Goal: Use online tool/utility: Utilize a website feature to perform a specific function

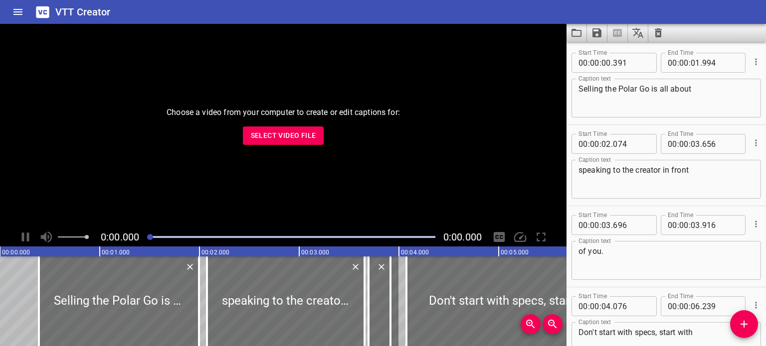
scroll to position [5583, 0]
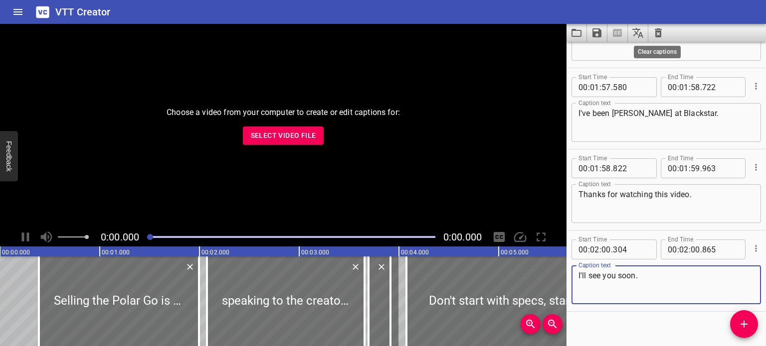
click at [659, 30] on icon "Clear captions" at bounding box center [658, 32] width 7 height 9
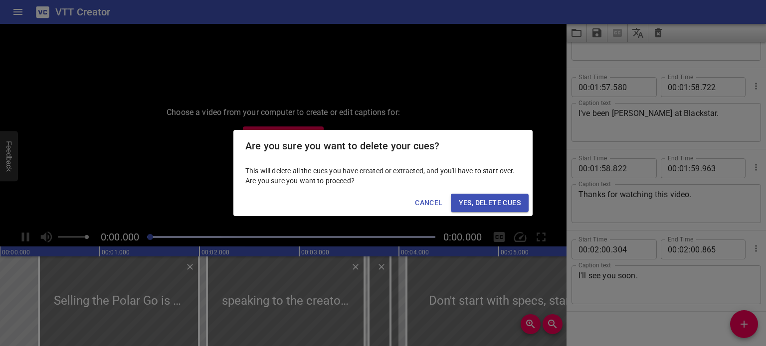
click at [477, 199] on span "Yes, Delete Cues" at bounding box center [490, 203] width 62 height 12
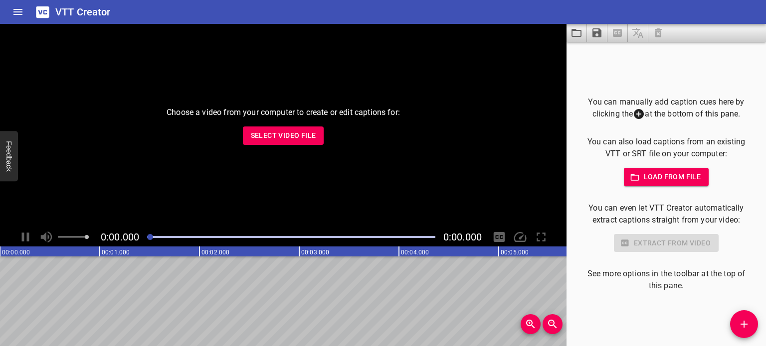
click at [295, 127] on button "Select Video File" at bounding box center [283, 136] width 81 height 18
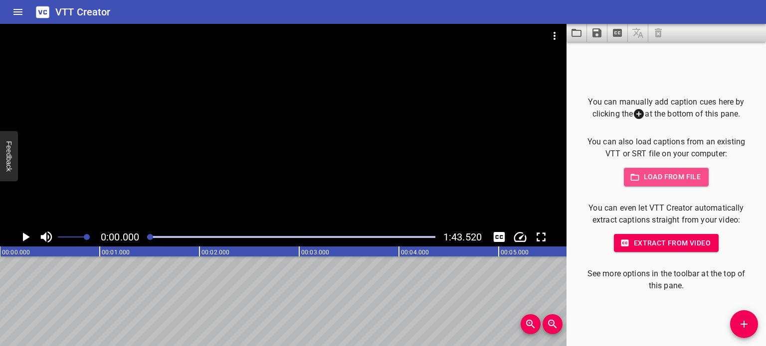
click at [630, 181] on icon "button" at bounding box center [635, 177] width 10 height 10
click at [660, 181] on span "Load from file" at bounding box center [666, 177] width 69 height 12
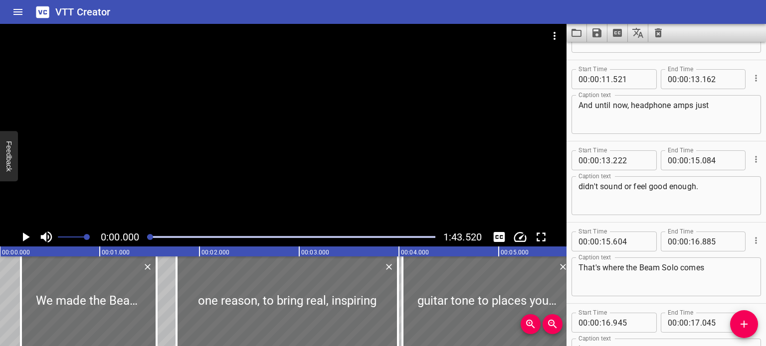
scroll to position [0, 0]
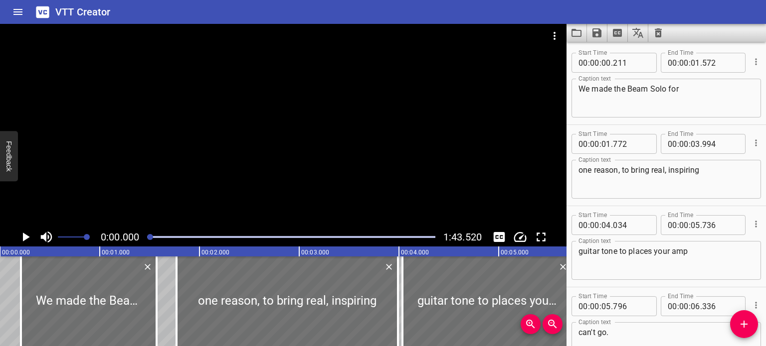
click at [118, 151] on div at bounding box center [283, 126] width 566 height 204
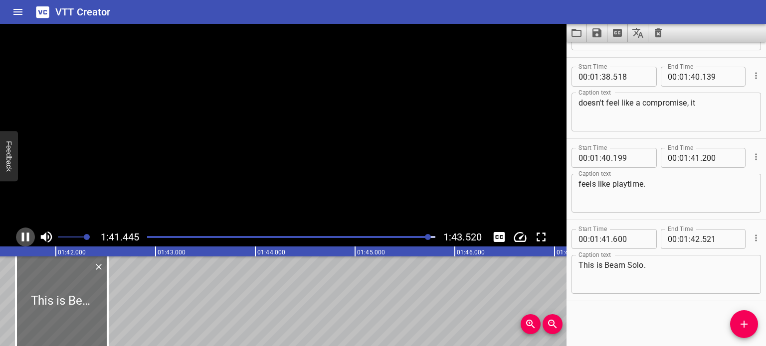
click at [22, 234] on icon "Play/Pause" at bounding box center [25, 237] width 7 height 9
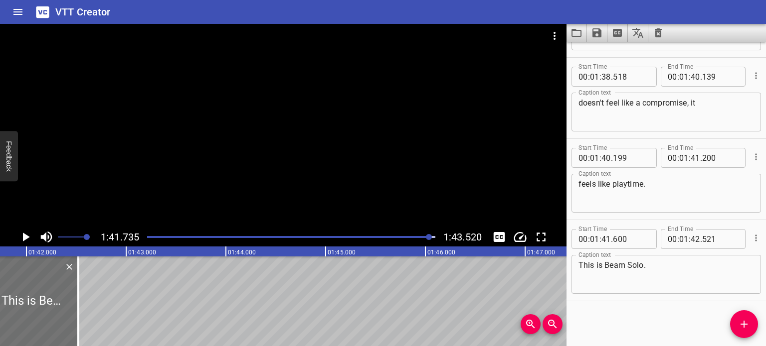
click at [22, 234] on icon "Play/Pause" at bounding box center [25, 237] width 15 height 15
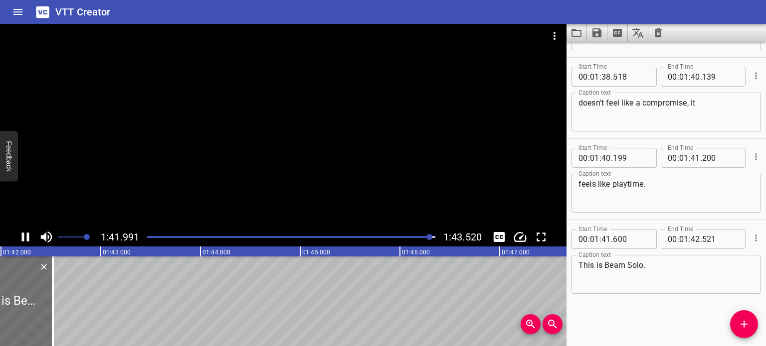
click at [22, 234] on icon "Play/Pause" at bounding box center [25, 237] width 7 height 9
